Goal: Information Seeking & Learning: Learn about a topic

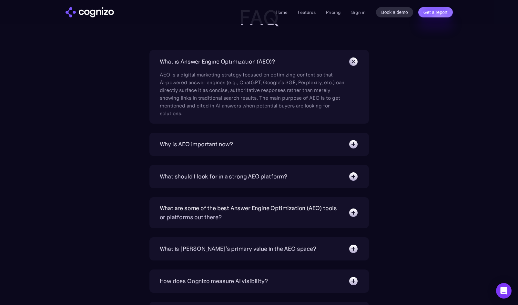
click at [279, 145] on div "Why is AEO important now?" at bounding box center [259, 144] width 199 height 10
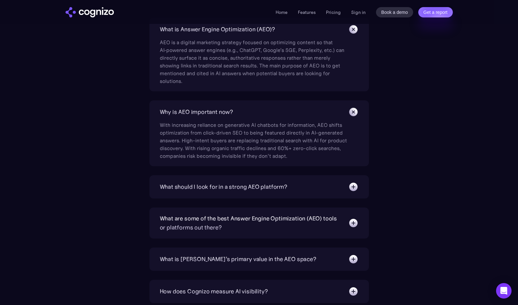
scroll to position [2140, 0]
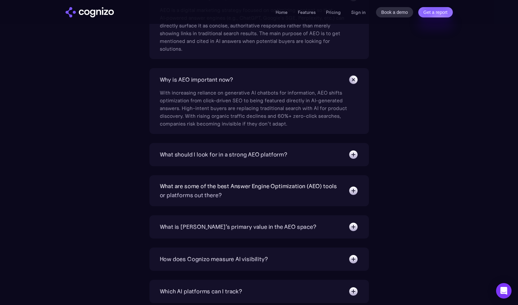
click at [353, 155] on img at bounding box center [353, 155] width 10 height 10
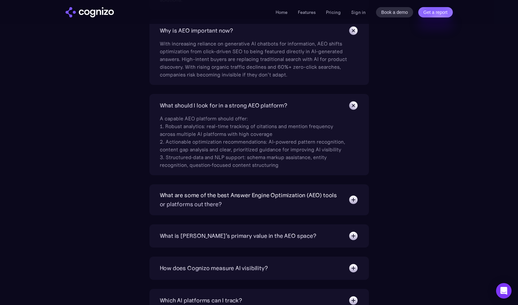
scroll to position [2189, 0]
click at [4, 160] on section "FAQ What is Answer Engine Optimization (AEO)? AEO is a digital marketing strate…" at bounding box center [259, 166] width 518 height 549
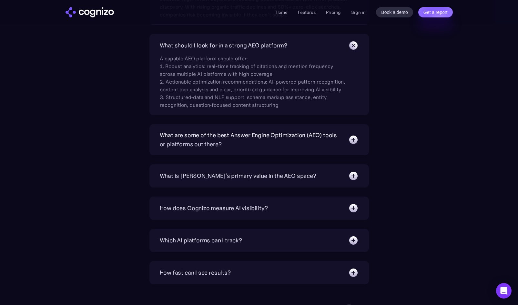
scroll to position [2251, 0]
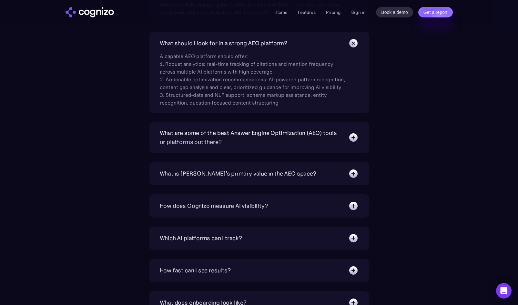
click at [150, 130] on div "What are some of the best Answer Engine Optimization (AEO) tools or platforms o…" at bounding box center [260, 137] width 220 height 31
click at [355, 139] on img at bounding box center [353, 137] width 10 height 10
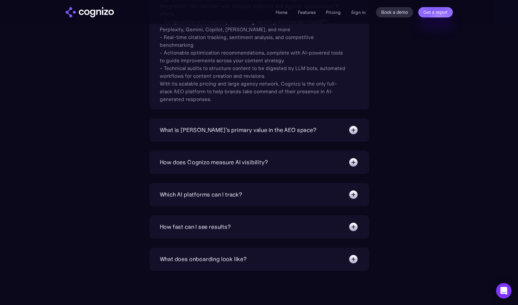
scroll to position [2415, 0]
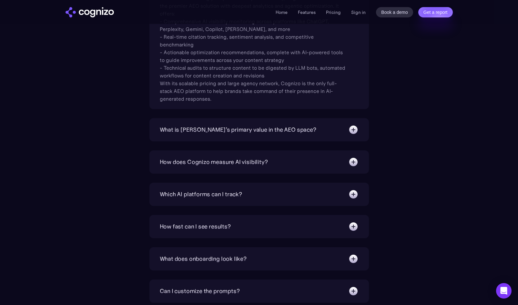
click at [193, 134] on div "What is [PERSON_NAME]’s primary value in the AEO space?" at bounding box center [238, 129] width 157 height 9
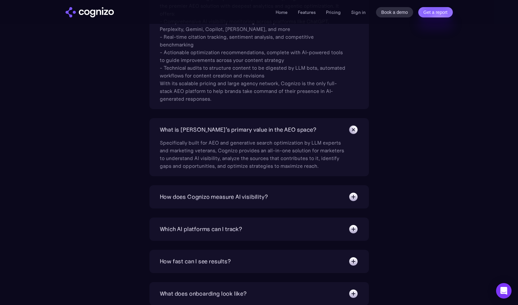
click at [352, 197] on img at bounding box center [353, 197] width 10 height 10
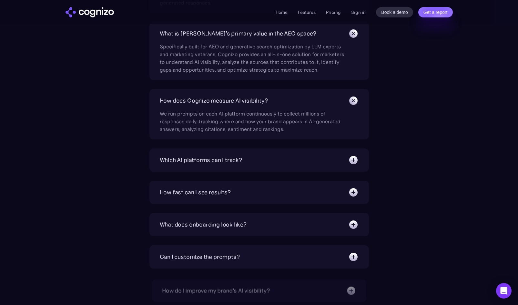
scroll to position [2512, 0]
click at [356, 161] on img at bounding box center [353, 160] width 10 height 10
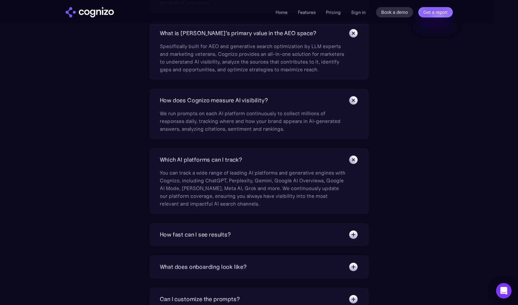
click at [353, 233] on img at bounding box center [353, 235] width 10 height 10
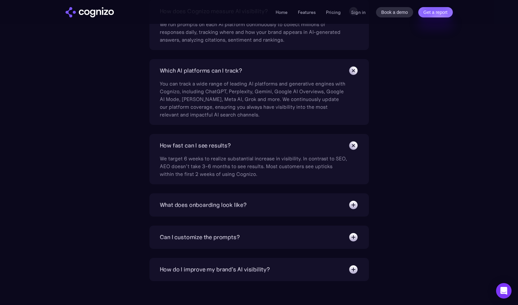
scroll to position [2603, 0]
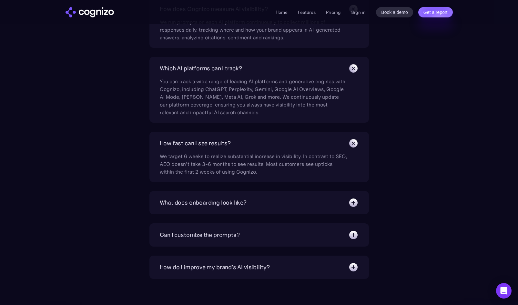
click at [353, 201] on img at bounding box center [353, 203] width 10 height 10
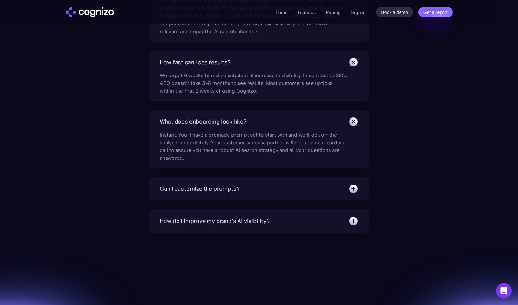
scroll to position [2689, 0]
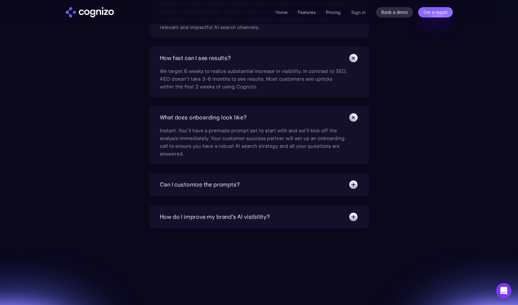
click at [352, 183] on img at bounding box center [353, 185] width 10 height 10
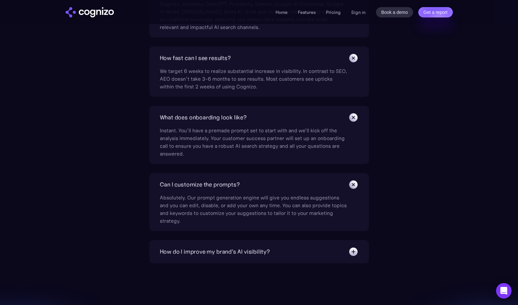
click at [353, 252] on img at bounding box center [353, 252] width 10 height 10
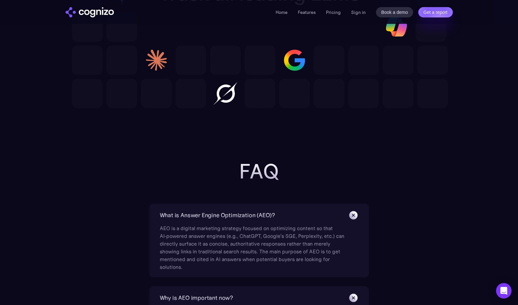
scroll to position [1922, 0]
click at [353, 218] on img at bounding box center [353, 215] width 15 height 15
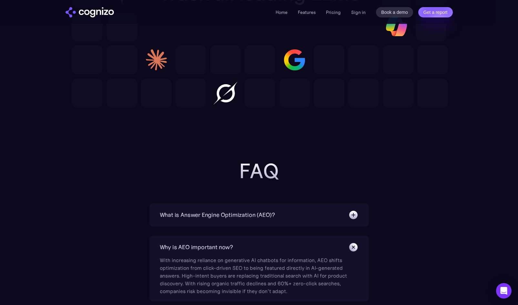
click at [353, 247] on img at bounding box center [353, 247] width 15 height 15
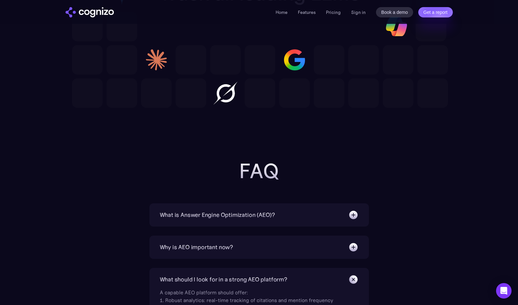
click at [351, 280] on img at bounding box center [353, 279] width 15 height 15
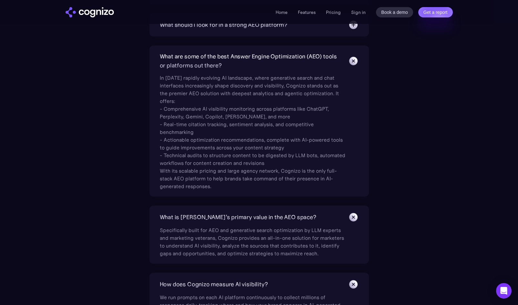
scroll to position [2178, 0]
click at [357, 61] on img at bounding box center [353, 59] width 15 height 15
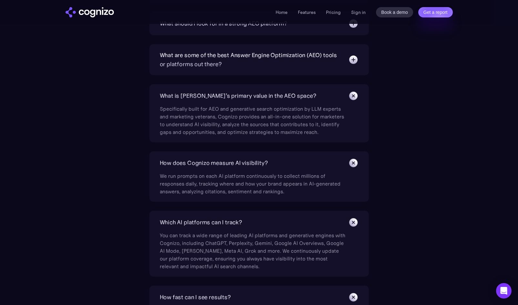
click at [353, 97] on img at bounding box center [353, 95] width 15 height 15
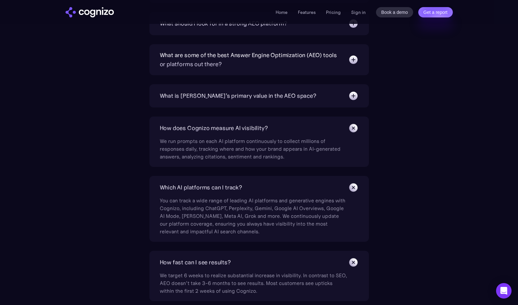
click at [352, 124] on img at bounding box center [353, 128] width 15 height 15
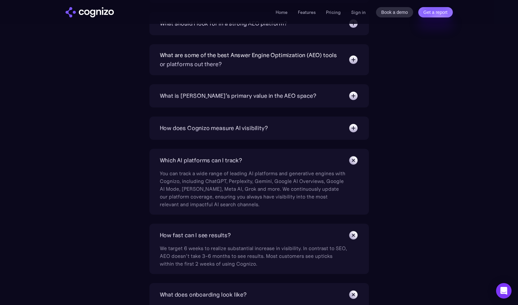
click at [353, 161] on img at bounding box center [353, 160] width 15 height 15
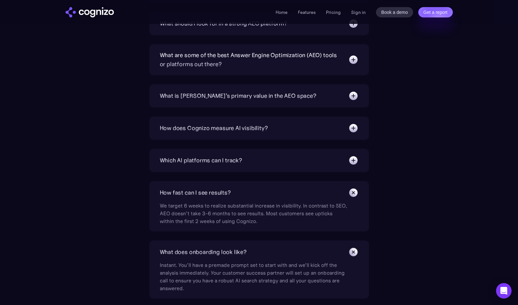
click at [355, 194] on img at bounding box center [353, 192] width 15 height 15
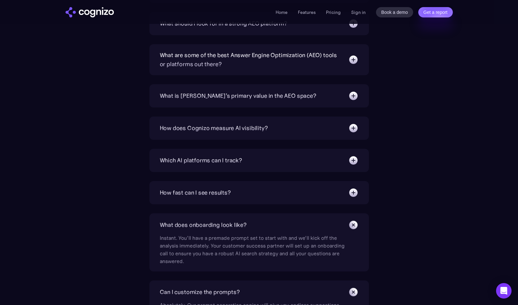
click at [354, 224] on img at bounding box center [353, 225] width 15 height 15
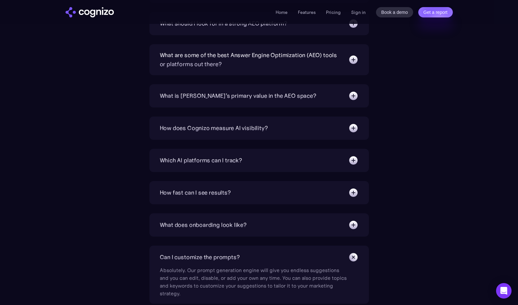
click at [352, 259] on img at bounding box center [353, 257] width 15 height 15
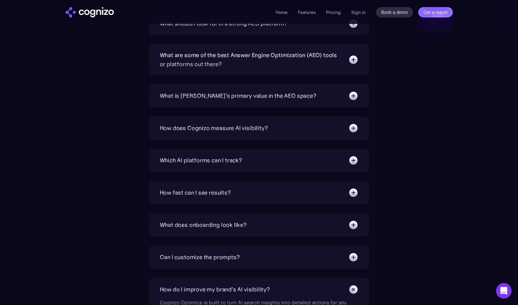
click at [355, 288] on img at bounding box center [353, 289] width 15 height 15
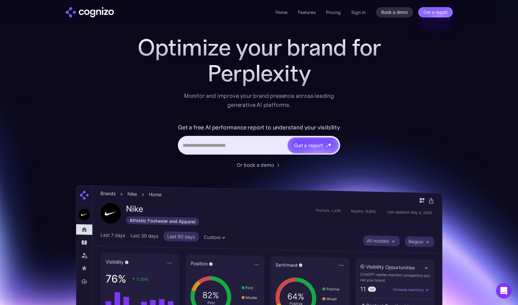
scroll to position [0, 0]
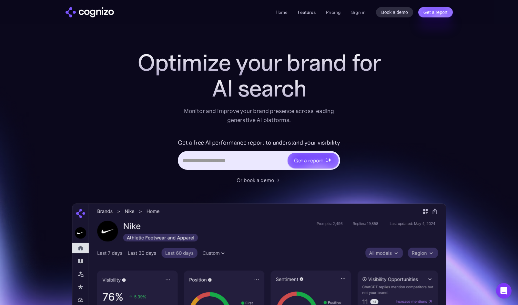
click at [305, 13] on link "Features" at bounding box center [307, 12] width 18 height 6
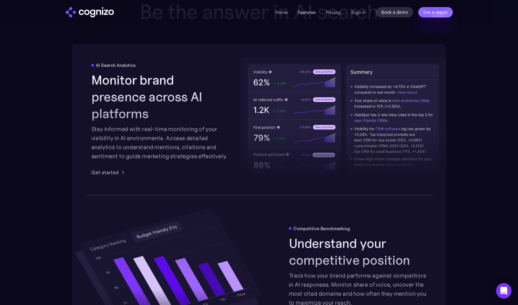
scroll to position [1006, 0]
click at [283, 15] on link "Home" at bounding box center [282, 12] width 12 height 6
click at [284, 12] on link "Home" at bounding box center [282, 12] width 12 height 6
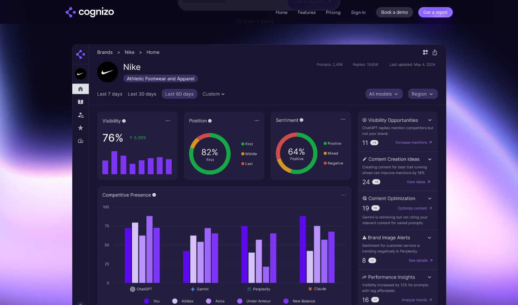
scroll to position [160, 0]
click at [8, 106] on section "Optimize your brand for M Monitor and improve your brand presence across leadin…" at bounding box center [259, 102] width 518 height 424
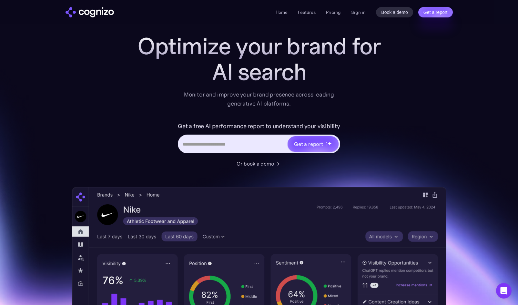
scroll to position [0, 0]
